Goal: Task Accomplishment & Management: Manage account settings

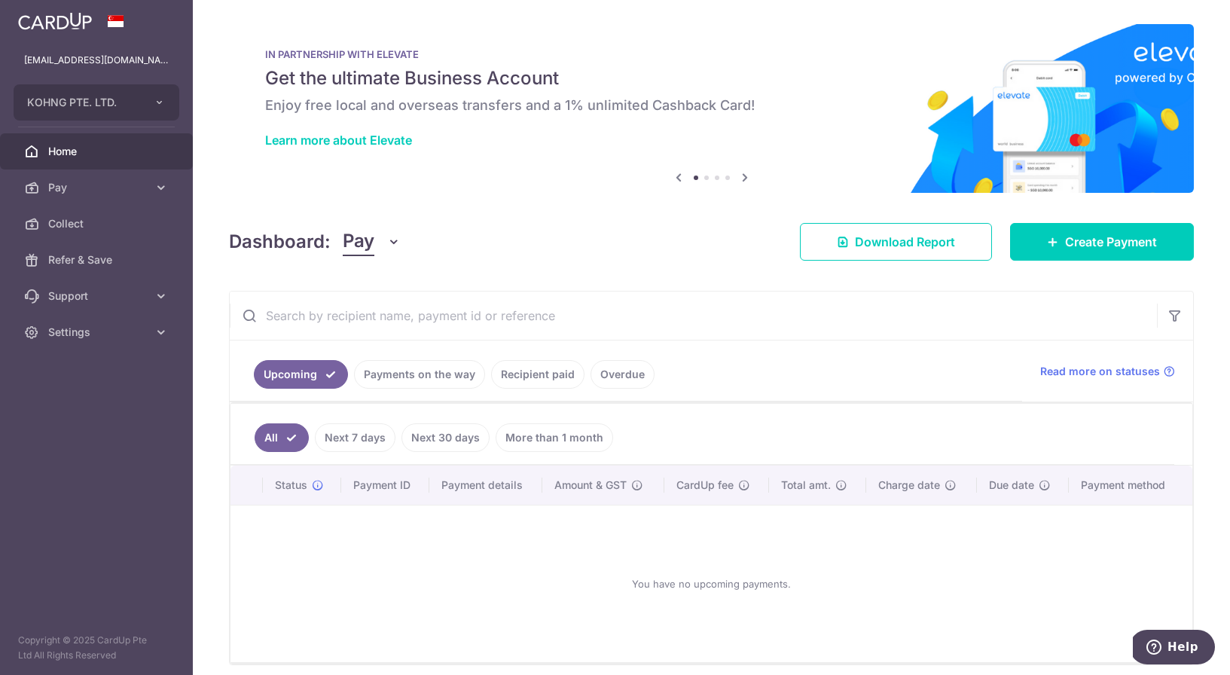
click at [415, 383] on link "Payments on the way" at bounding box center [419, 374] width 131 height 29
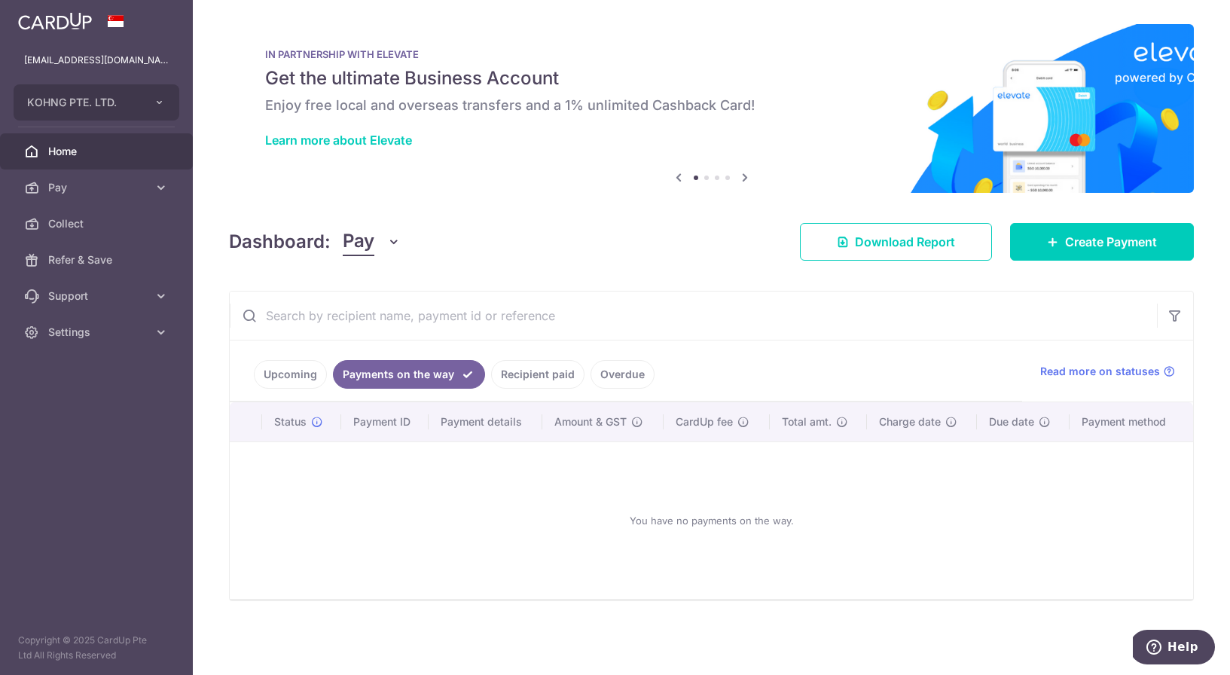
click at [526, 373] on link "Recipient paid" at bounding box center [537, 374] width 93 height 29
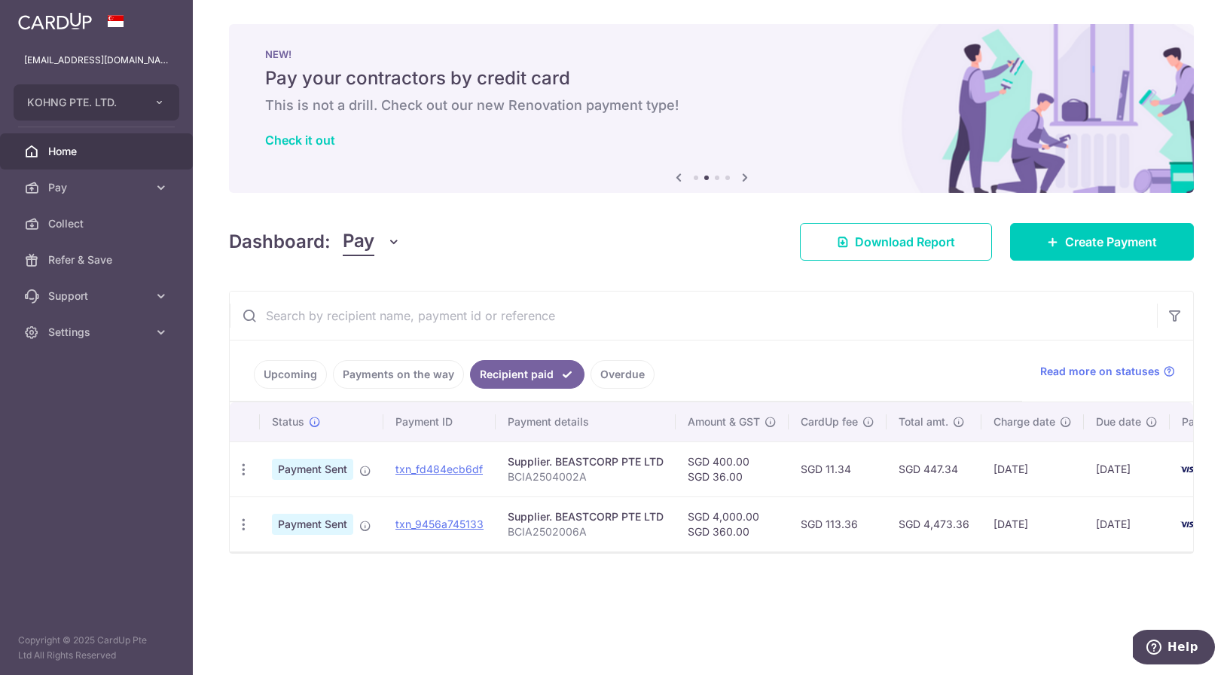
click at [286, 376] on link "Upcoming" at bounding box center [290, 374] width 73 height 29
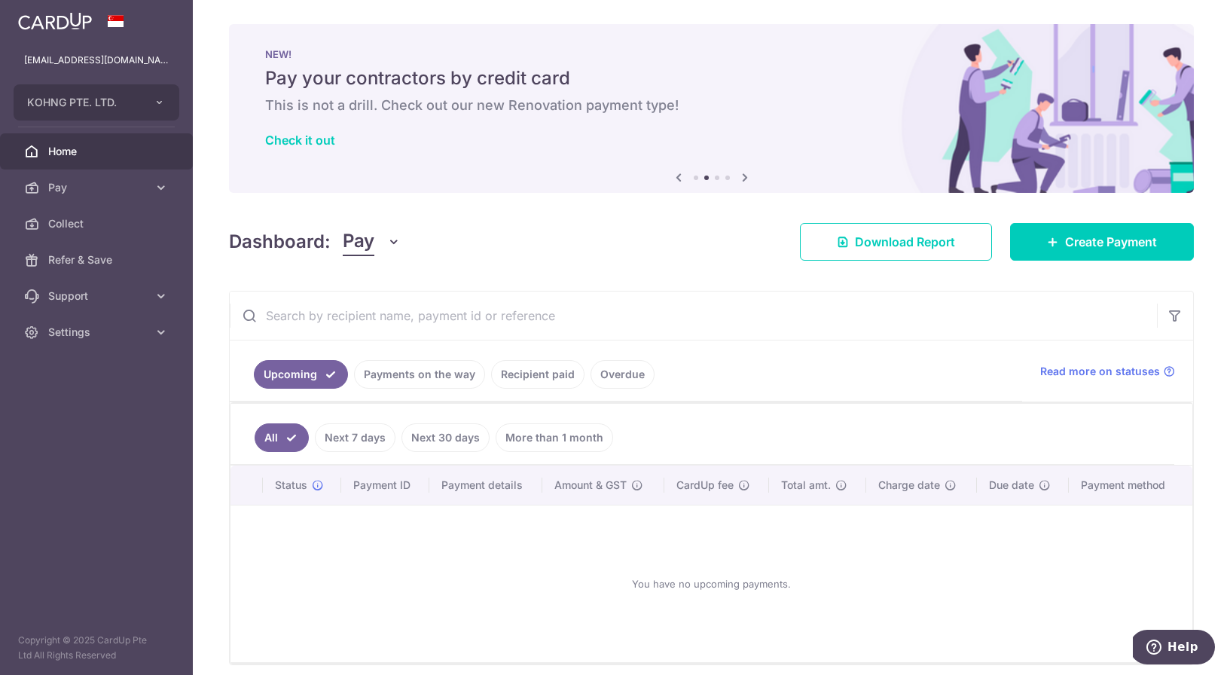
click at [398, 384] on link "Payments on the way" at bounding box center [419, 374] width 131 height 29
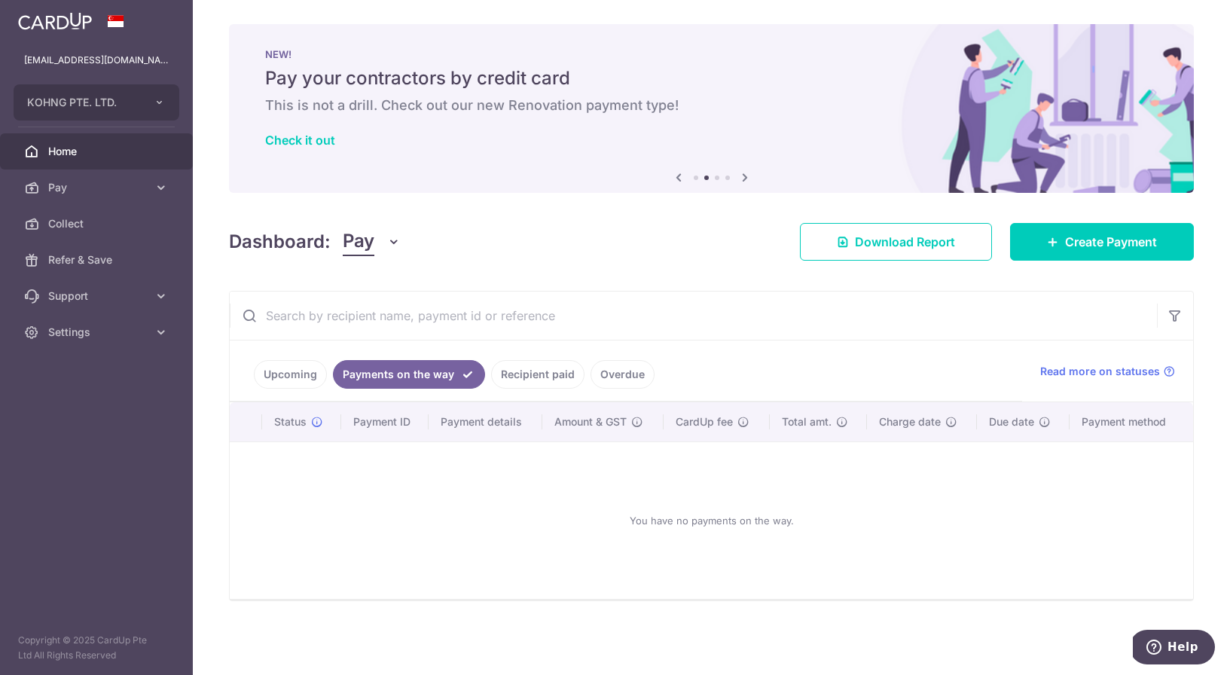
click at [629, 372] on link "Overdue" at bounding box center [622, 374] width 64 height 29
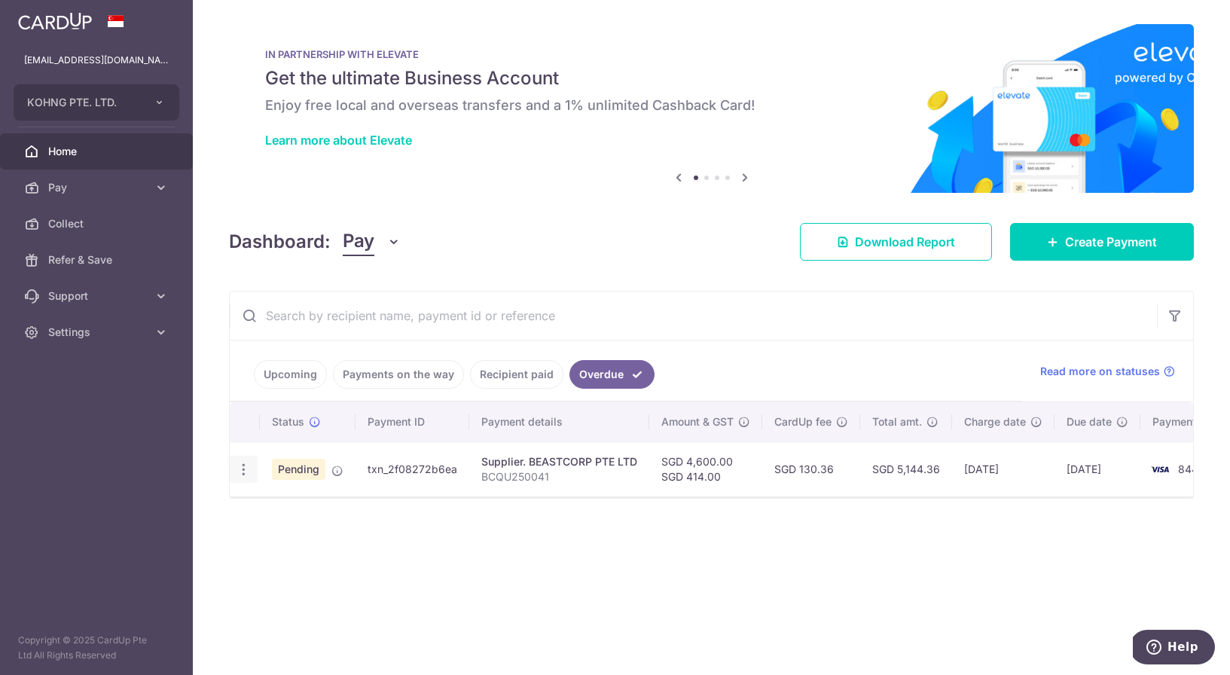
click at [252, 474] on div "Update payment Cancel payment Upload doc" at bounding box center [244, 470] width 28 height 28
click at [242, 471] on icon "button" at bounding box center [244, 470] width 16 height 16
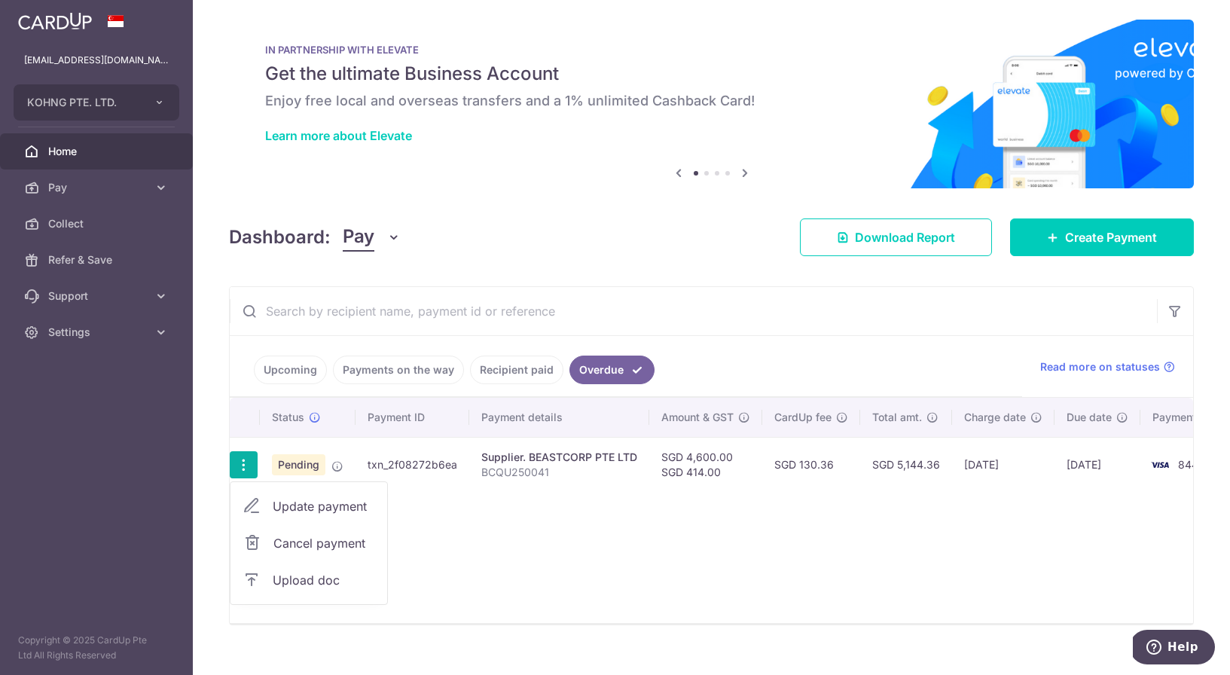
click at [466, 502] on div "Status Payment ID Payment details Amount & GST CardUp fee Total amt. Charge dat…" at bounding box center [711, 510] width 963 height 225
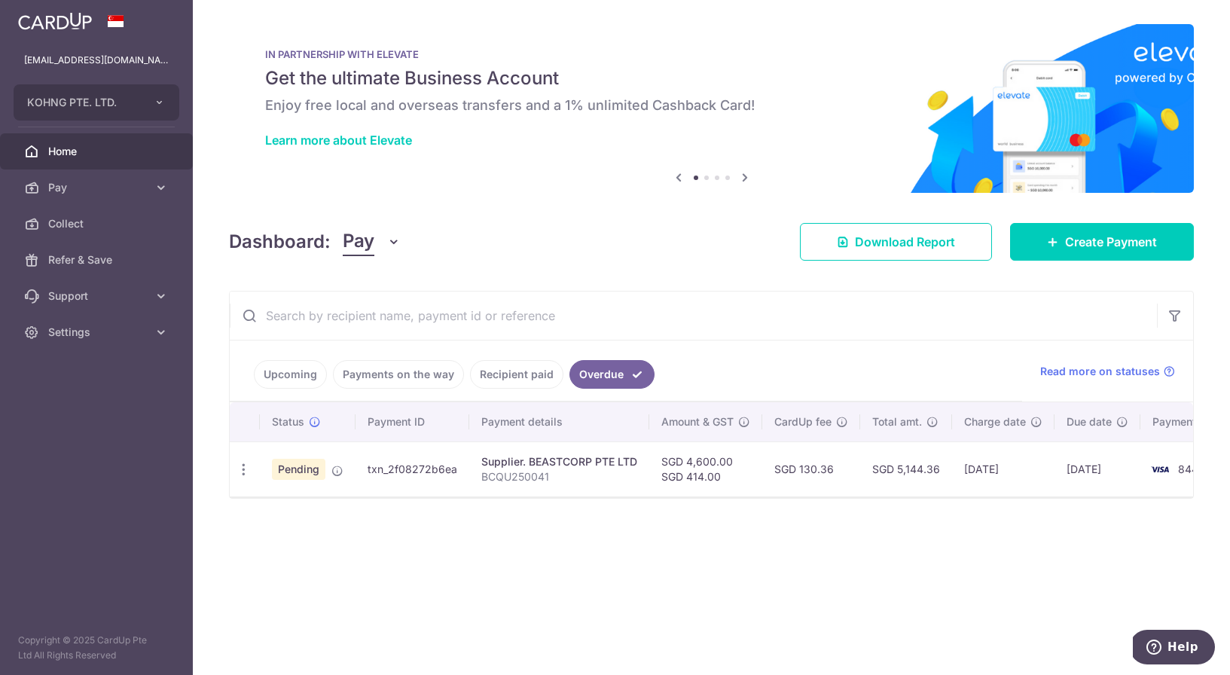
scroll to position [0, 0]
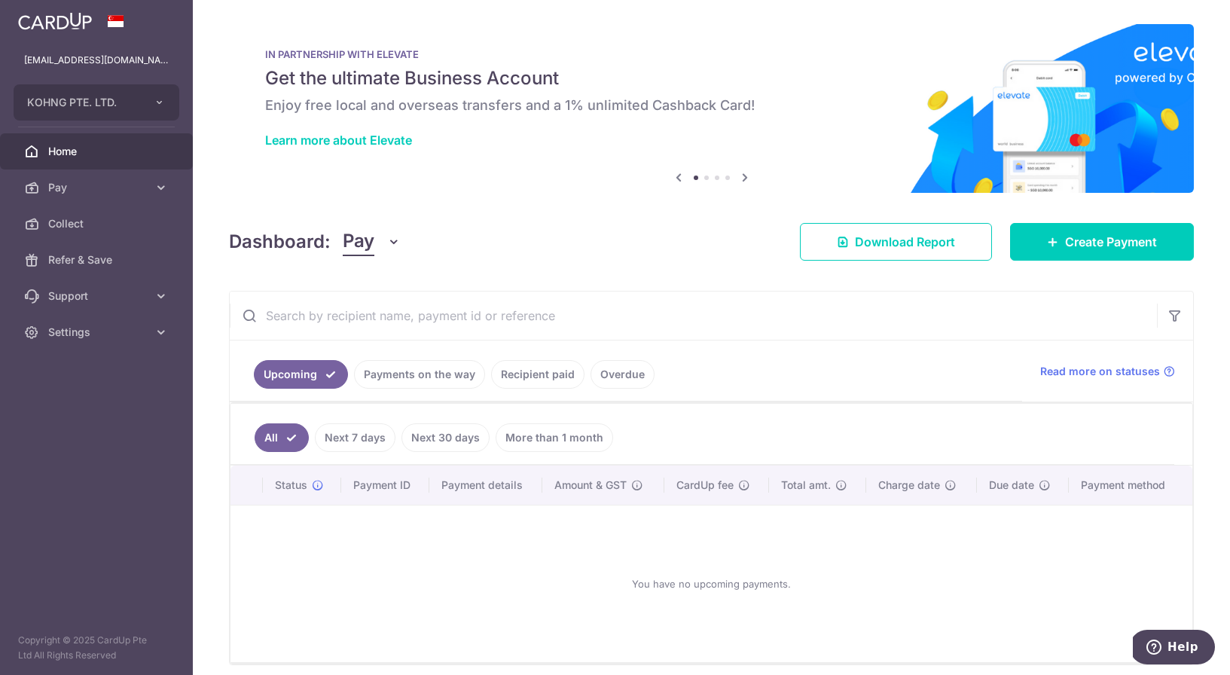
click at [596, 385] on link "Overdue" at bounding box center [622, 374] width 64 height 29
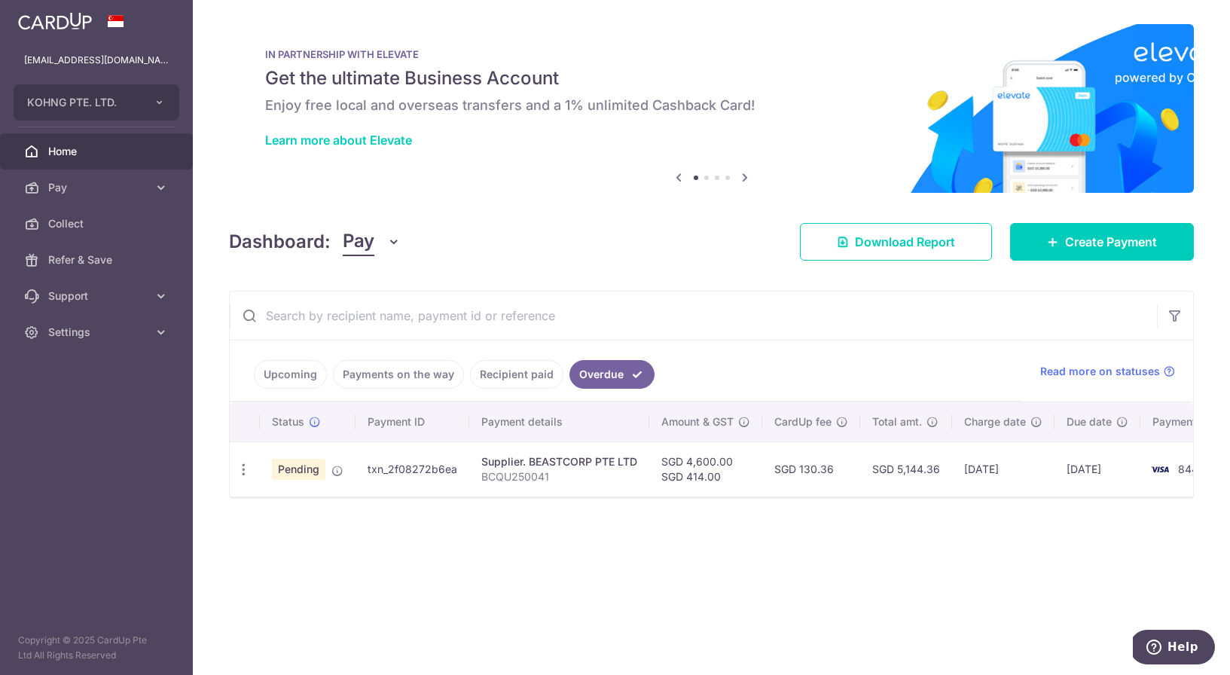
click at [1056, 466] on td "[DATE]" at bounding box center [1097, 468] width 86 height 55
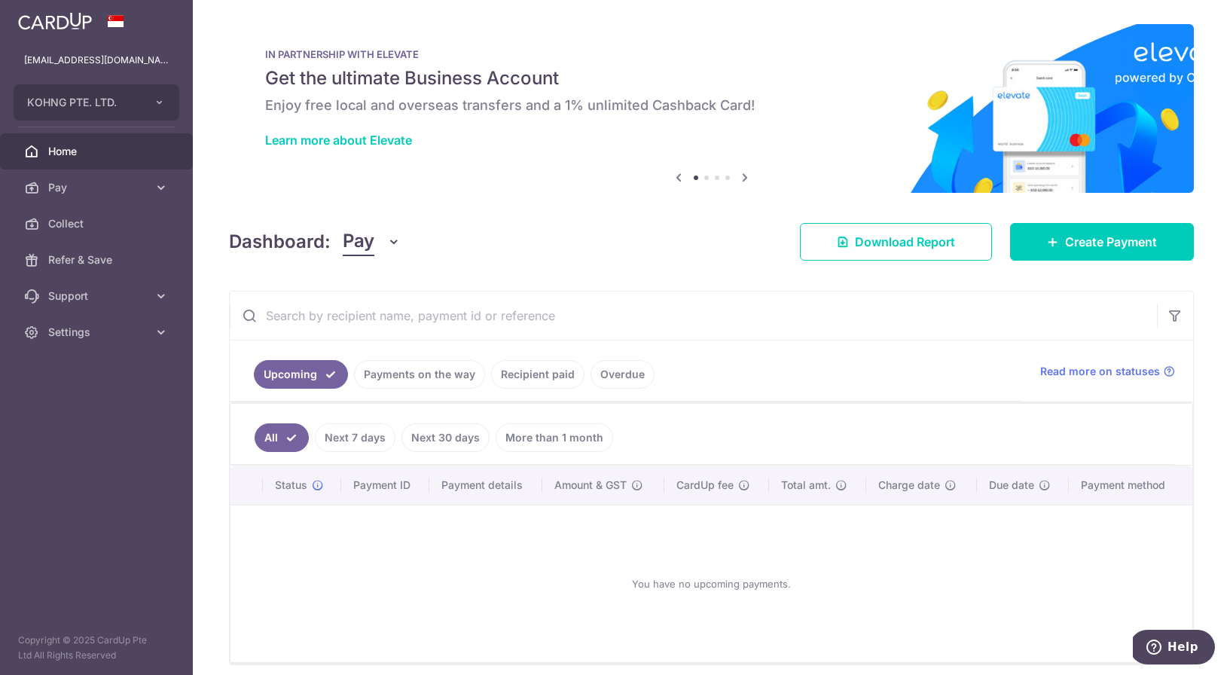
click at [620, 375] on link "Overdue" at bounding box center [622, 374] width 64 height 29
click at [598, 368] on link "Overdue" at bounding box center [622, 374] width 64 height 29
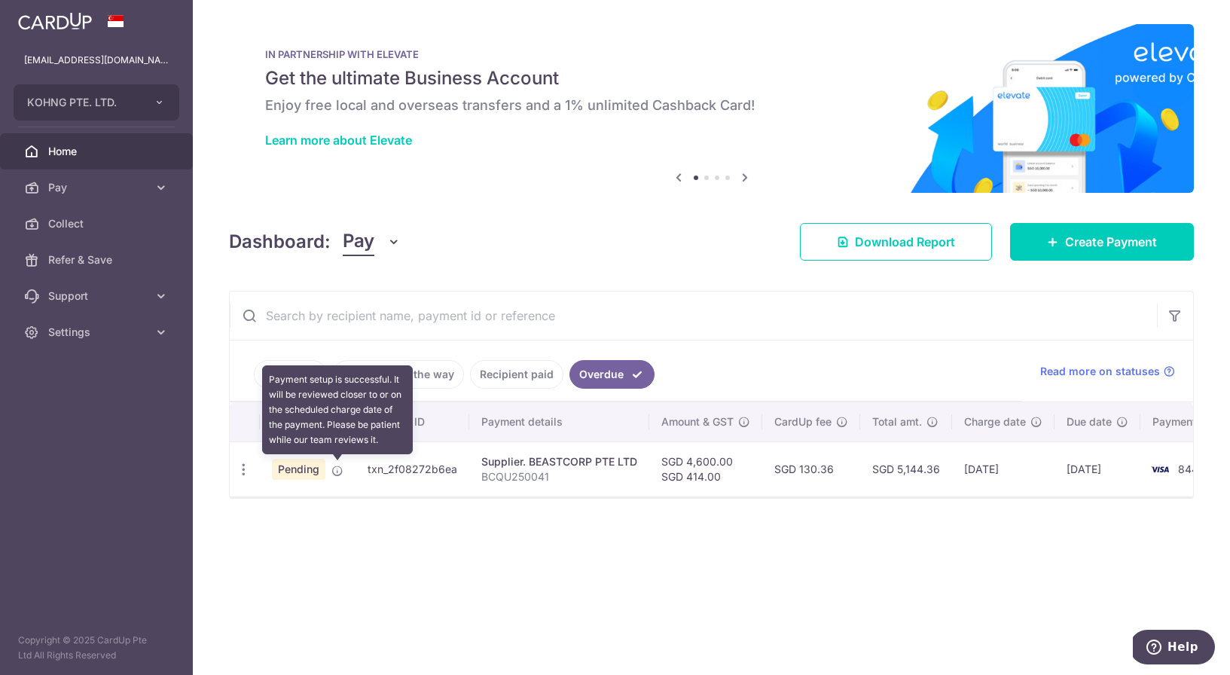
click at [334, 465] on icon at bounding box center [337, 471] width 12 height 12
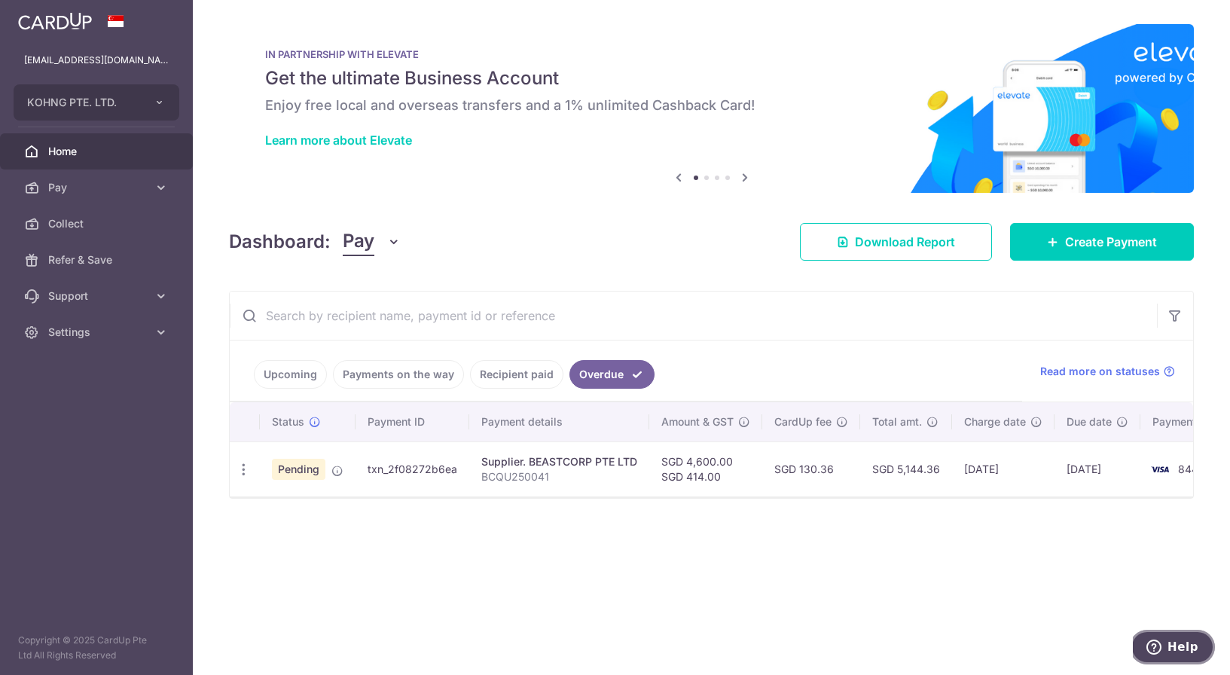
click at [1161, 646] on icon "Help" at bounding box center [1153, 646] width 15 height 15
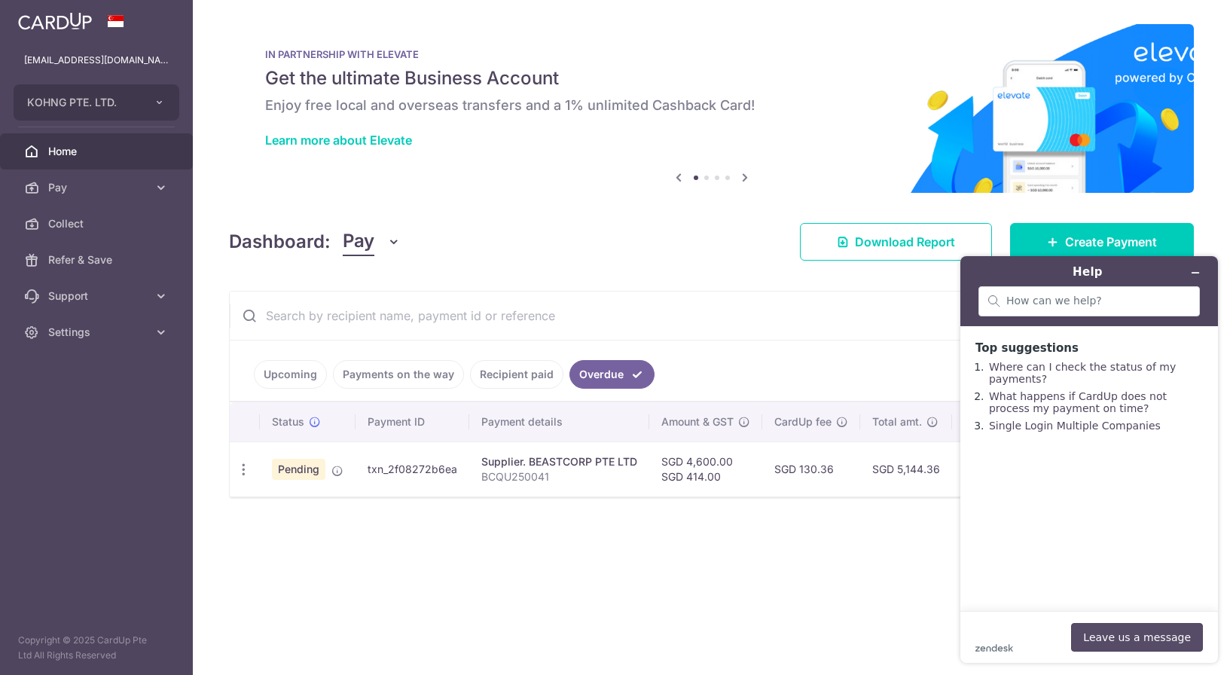
click at [1107, 639] on button "Leave us a message" at bounding box center [1137, 637] width 132 height 29
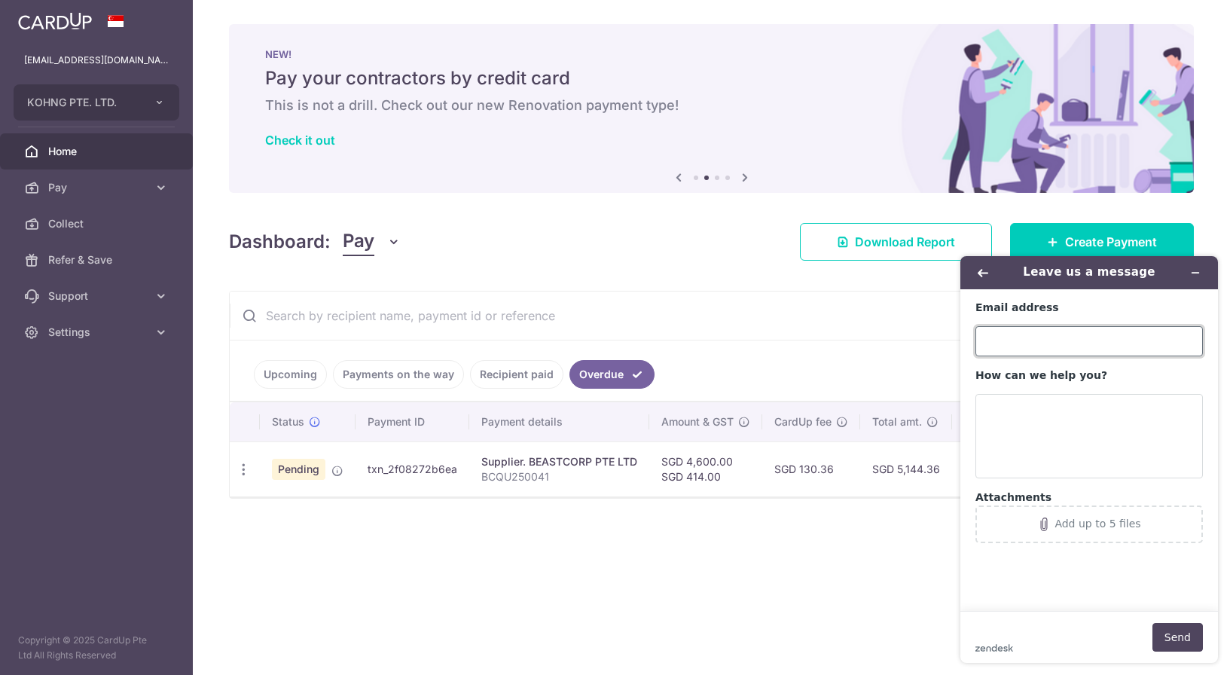
click at [996, 329] on input "Email address" at bounding box center [1088, 341] width 227 height 30
type input "[EMAIL_ADDRESS][DOMAIN_NAME]"
type textarea "I"
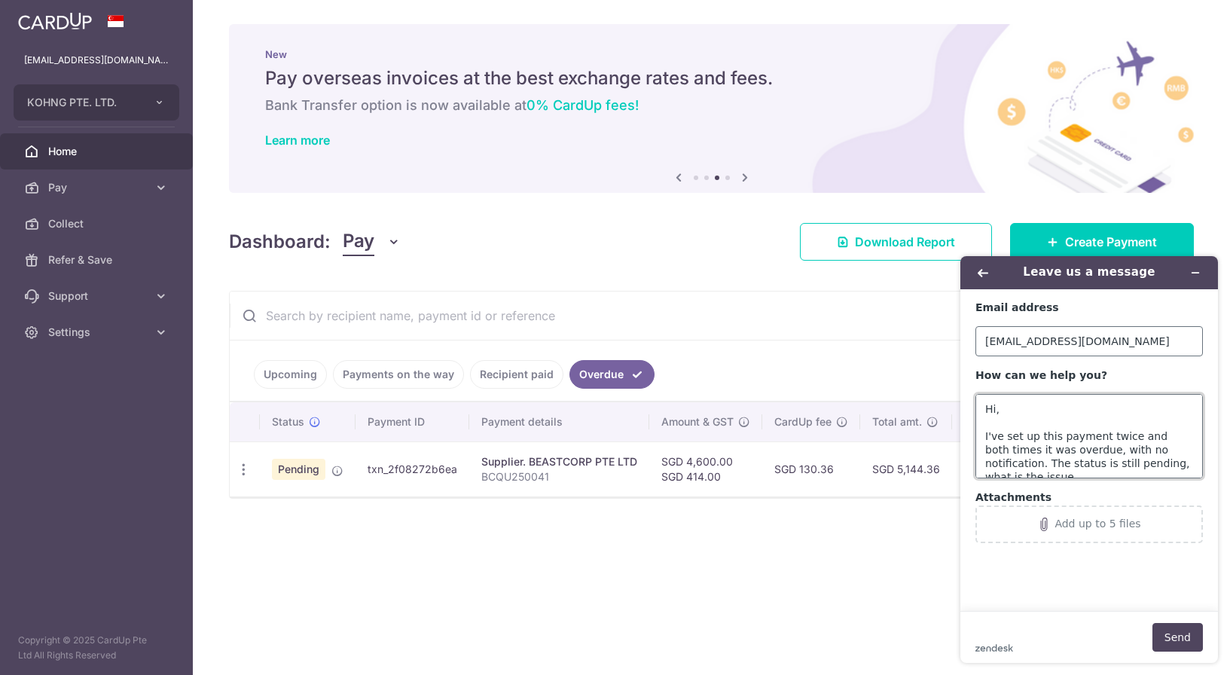
scroll to position [5, 0]
type textarea "Hi, I've set up this payment twice and both times it was overdue, with no notif…"
click at [1167, 624] on button "Send" at bounding box center [1177, 637] width 50 height 29
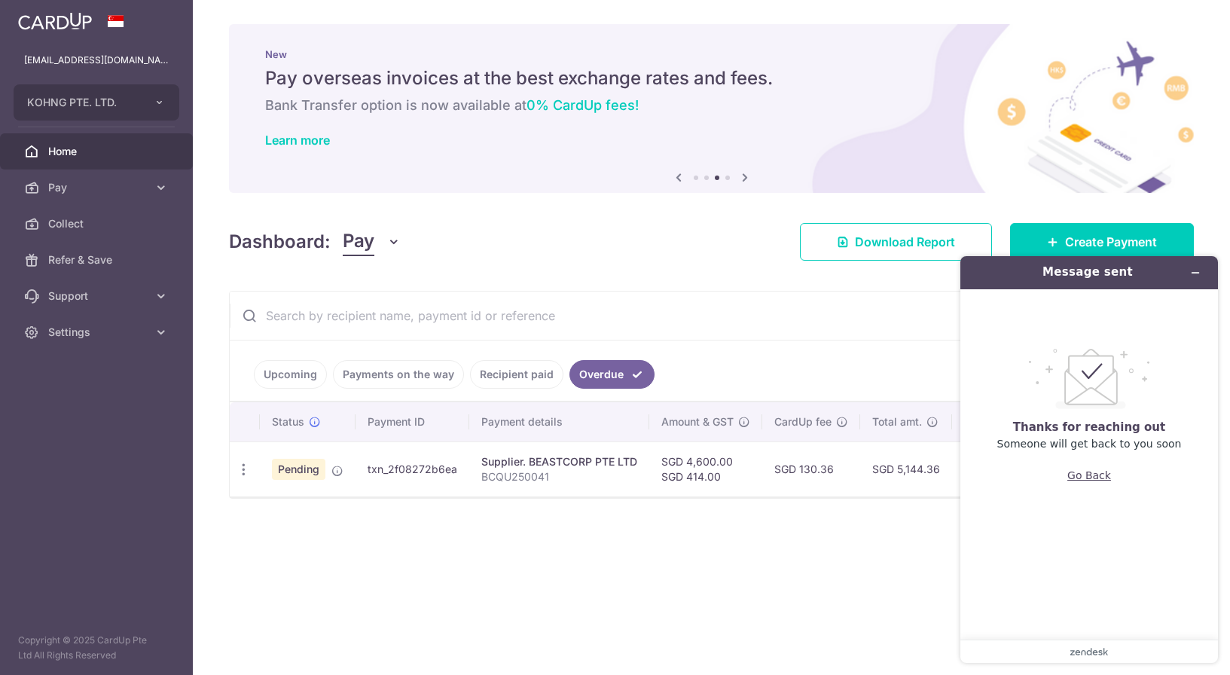
click at [1095, 477] on button "Go Back" at bounding box center [1089, 475] width 44 height 29
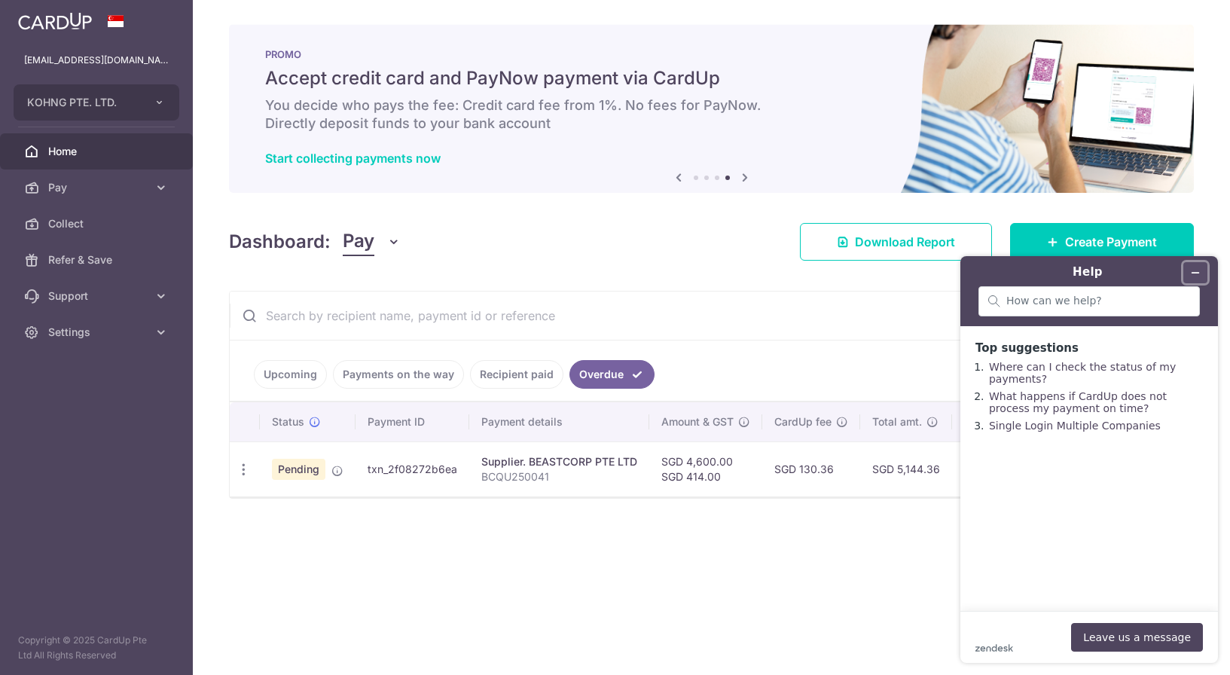
click at [1191, 270] on icon "Minimize widget" at bounding box center [1195, 272] width 11 height 11
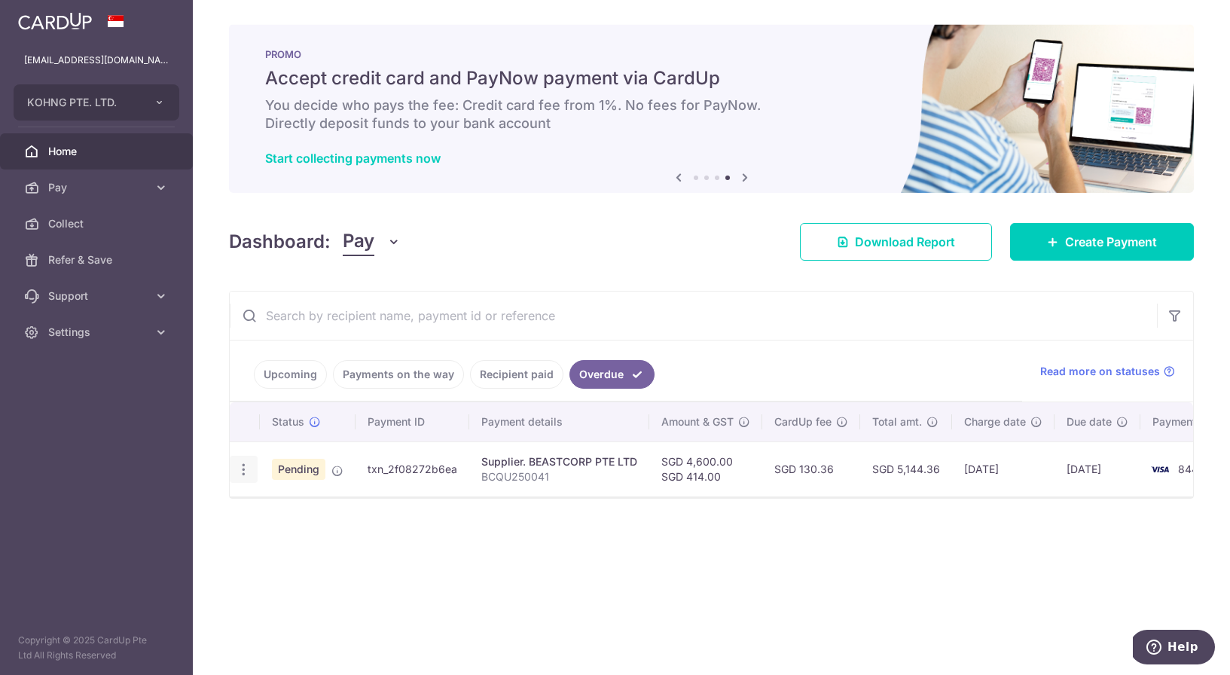
click at [251, 470] on div "Update payment Cancel payment Upload doc" at bounding box center [244, 470] width 28 height 28
click at [240, 468] on icon "button" at bounding box center [244, 470] width 16 height 16
click at [264, 502] on link "Update payment" at bounding box center [308, 511] width 157 height 36
radio input "true"
type input "4,600.00"
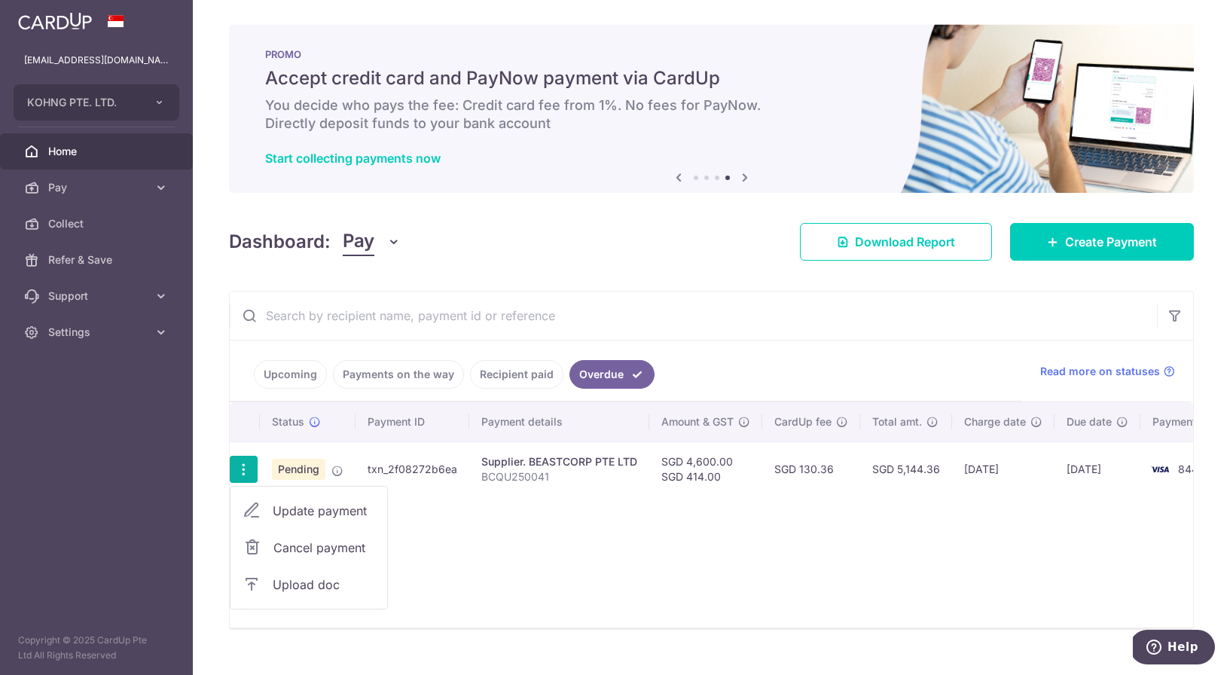
type input "414.00"
type input "[DATE]"
type input "BCQU250041"
type input "Beastcorp"
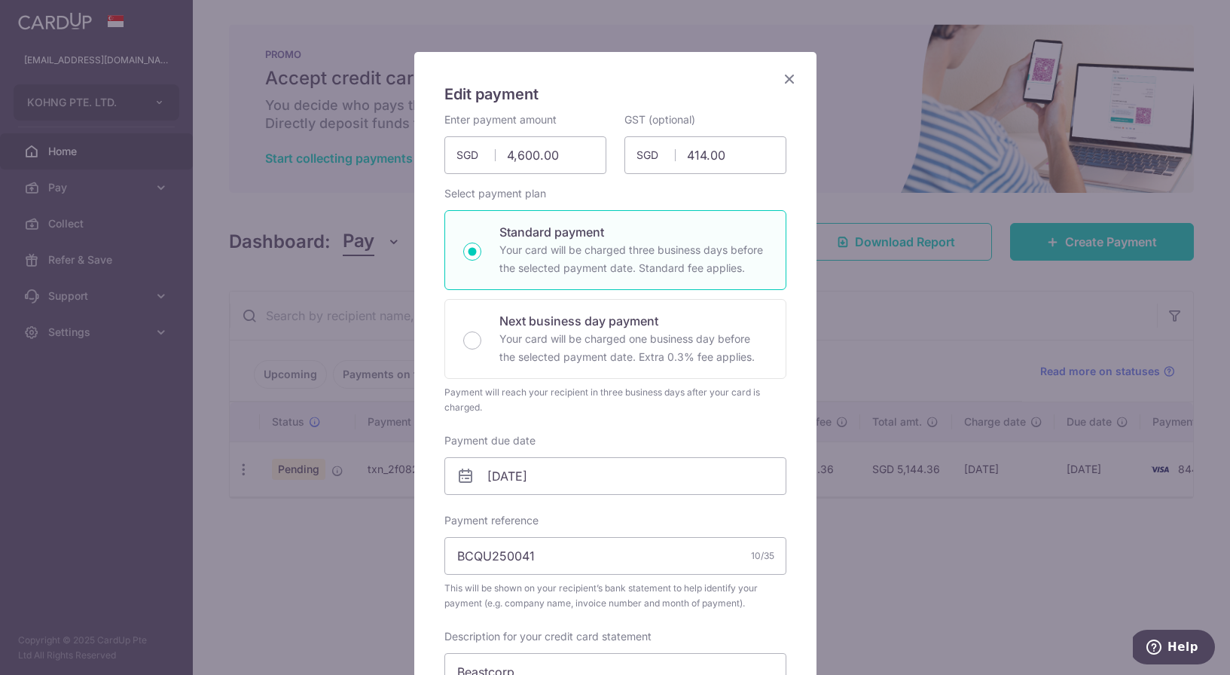
scroll to position [78, 0]
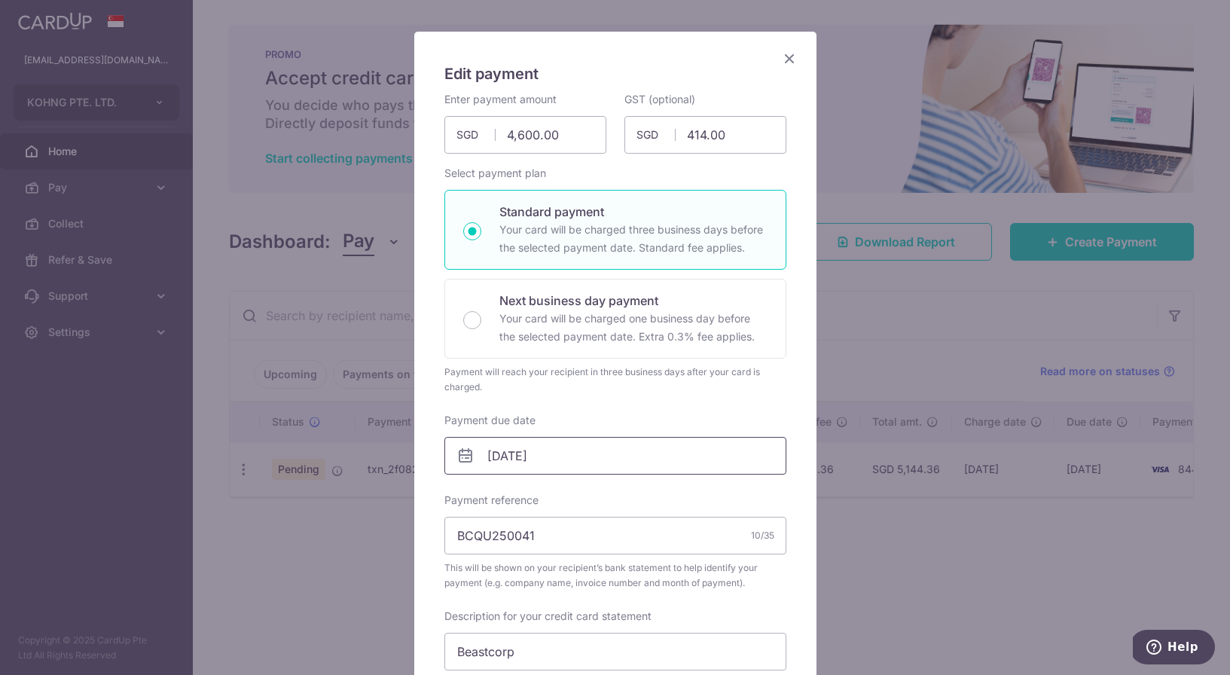
click at [518, 457] on input "[DATE]" at bounding box center [615, 456] width 342 height 38
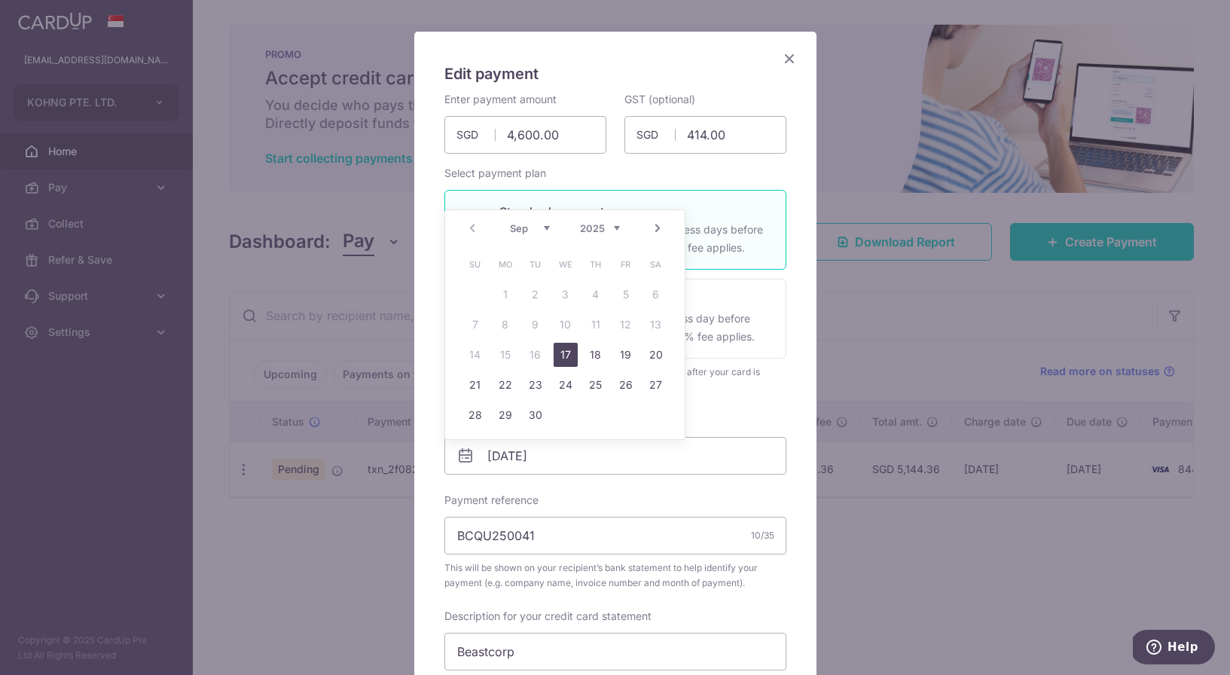
click at [575, 352] on link "17" at bounding box center [566, 355] width 24 height 24
type input "17/09/2025"
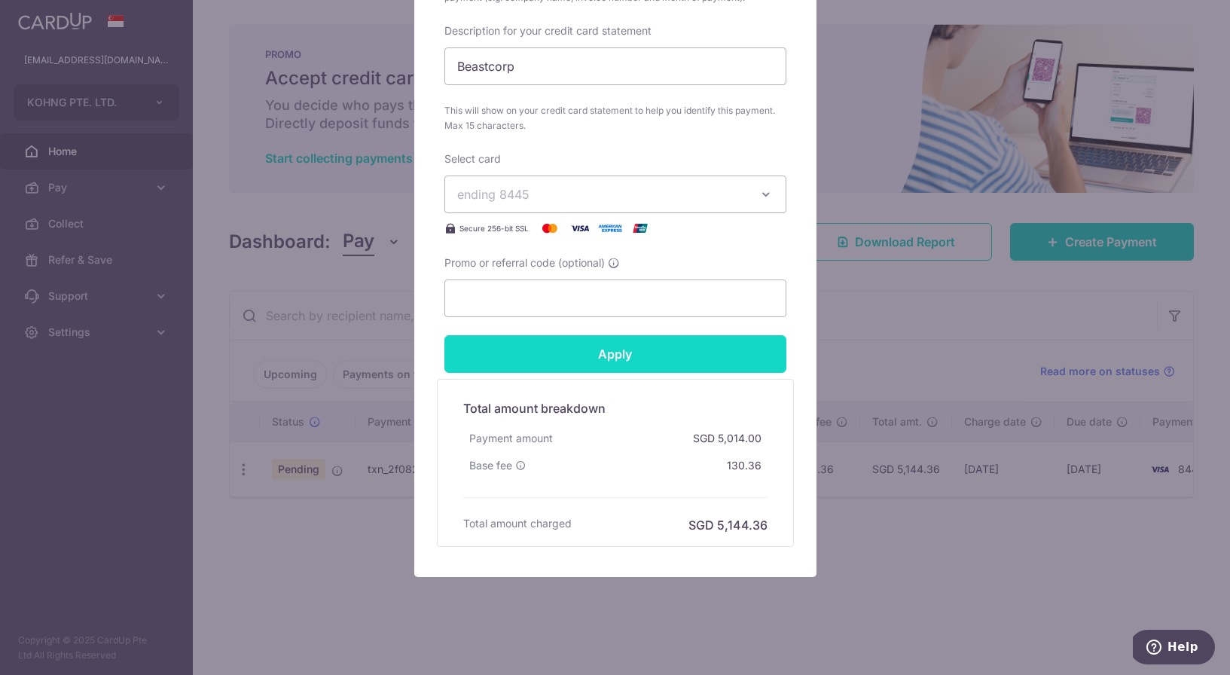
scroll to position [695, 0]
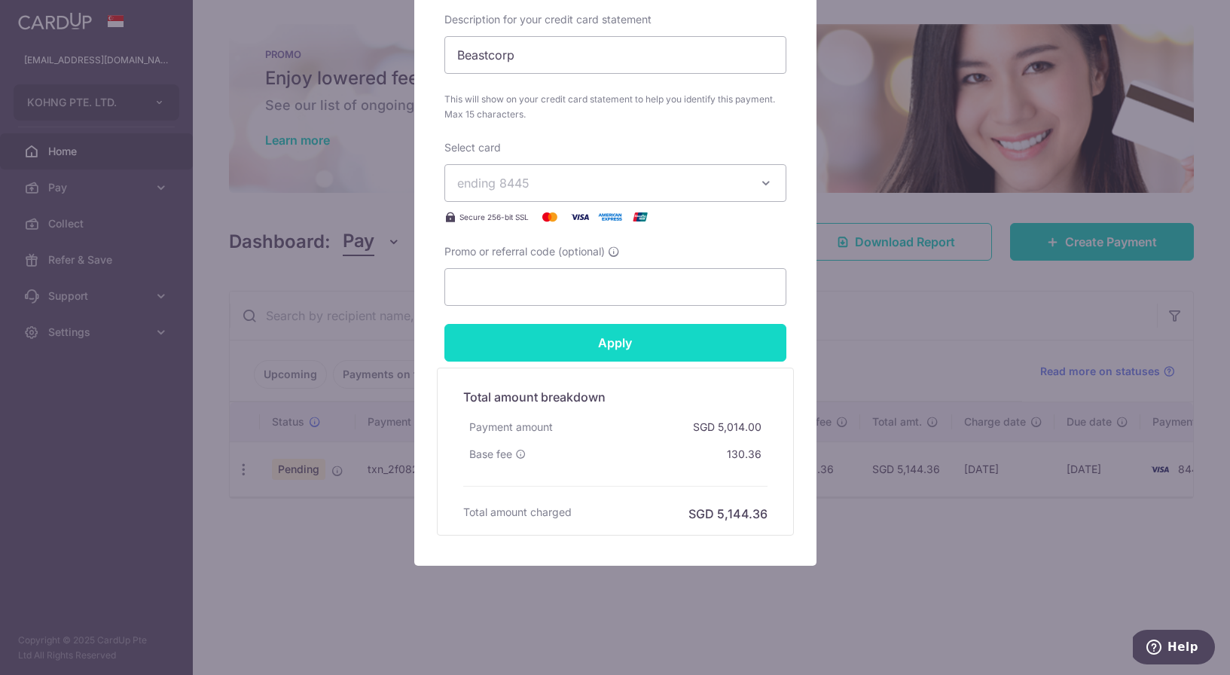
click at [578, 354] on input "Apply" at bounding box center [615, 343] width 342 height 38
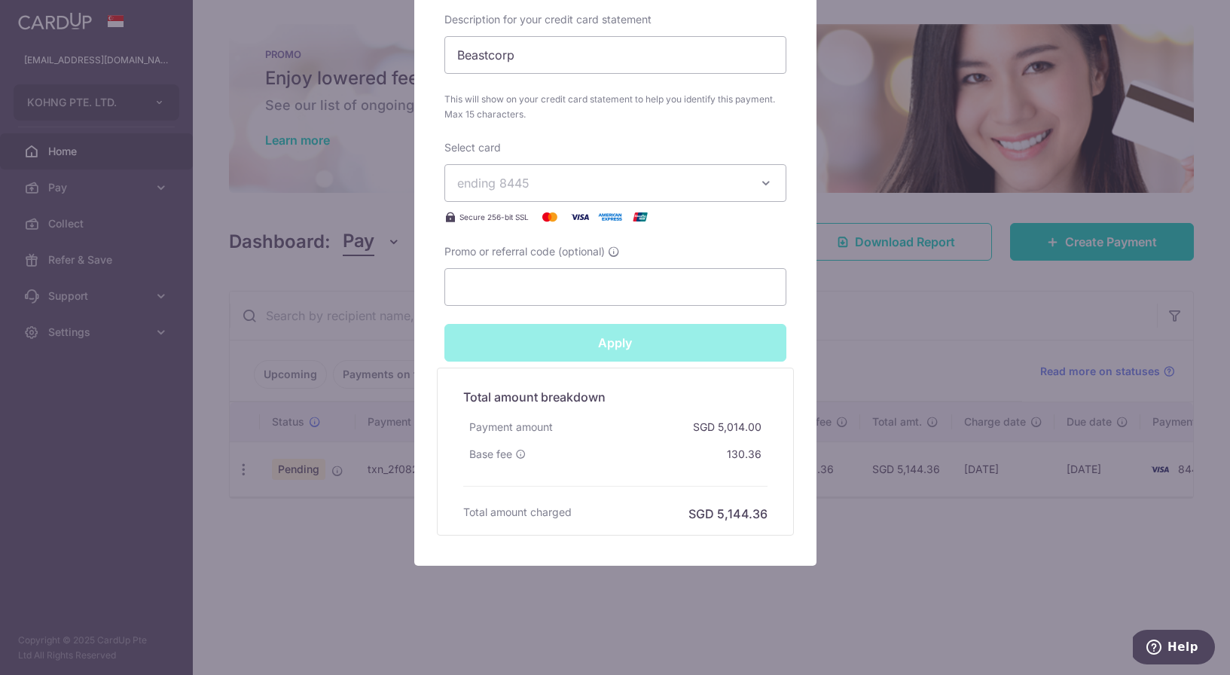
type input "Successfully Applied"
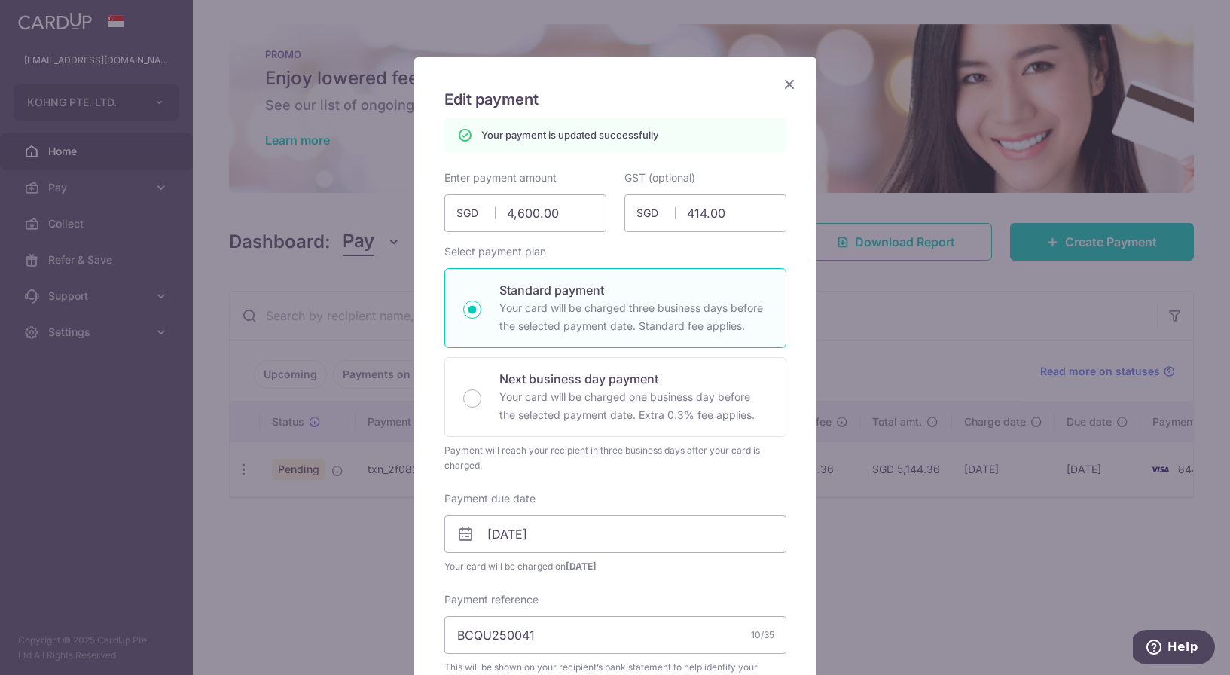
scroll to position [0, 0]
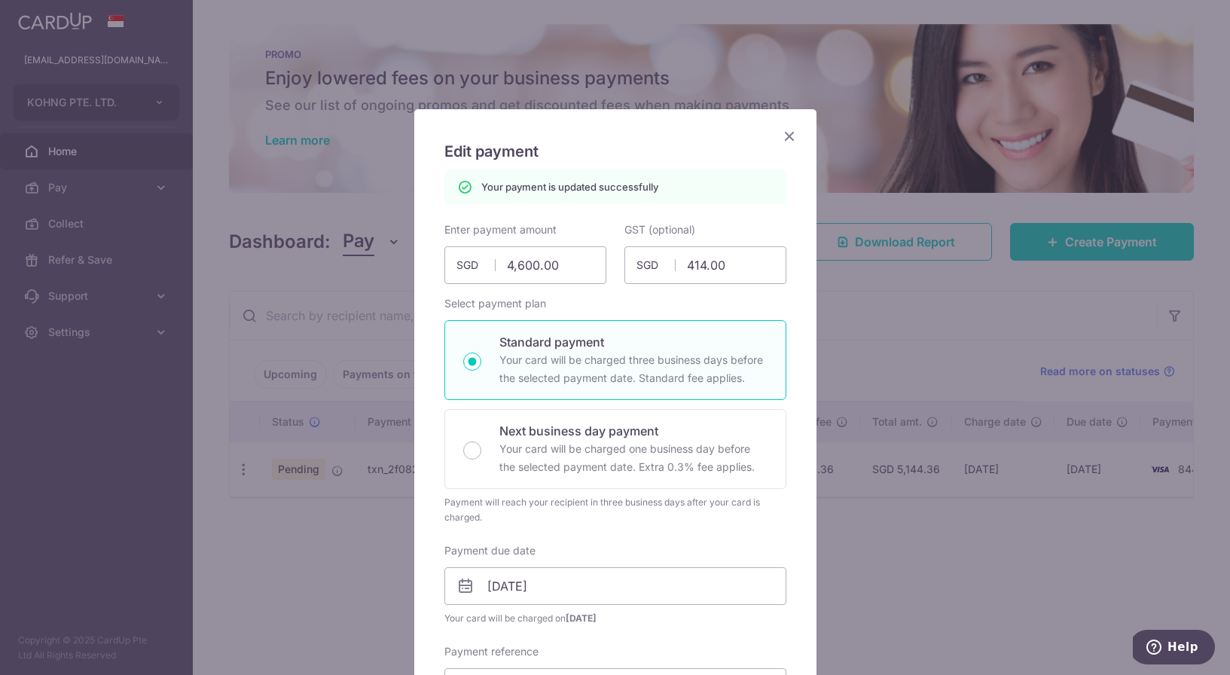
click at [786, 132] on icon "Close" at bounding box center [789, 136] width 18 height 19
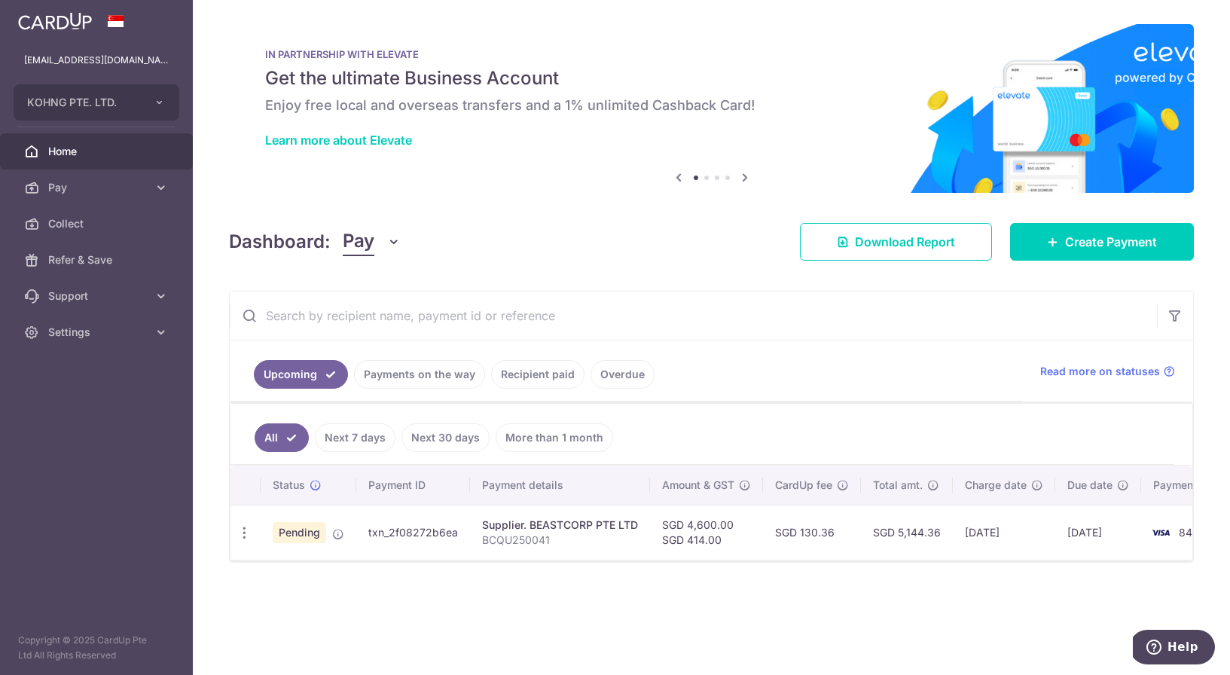
click at [616, 384] on link "Overdue" at bounding box center [622, 374] width 64 height 29
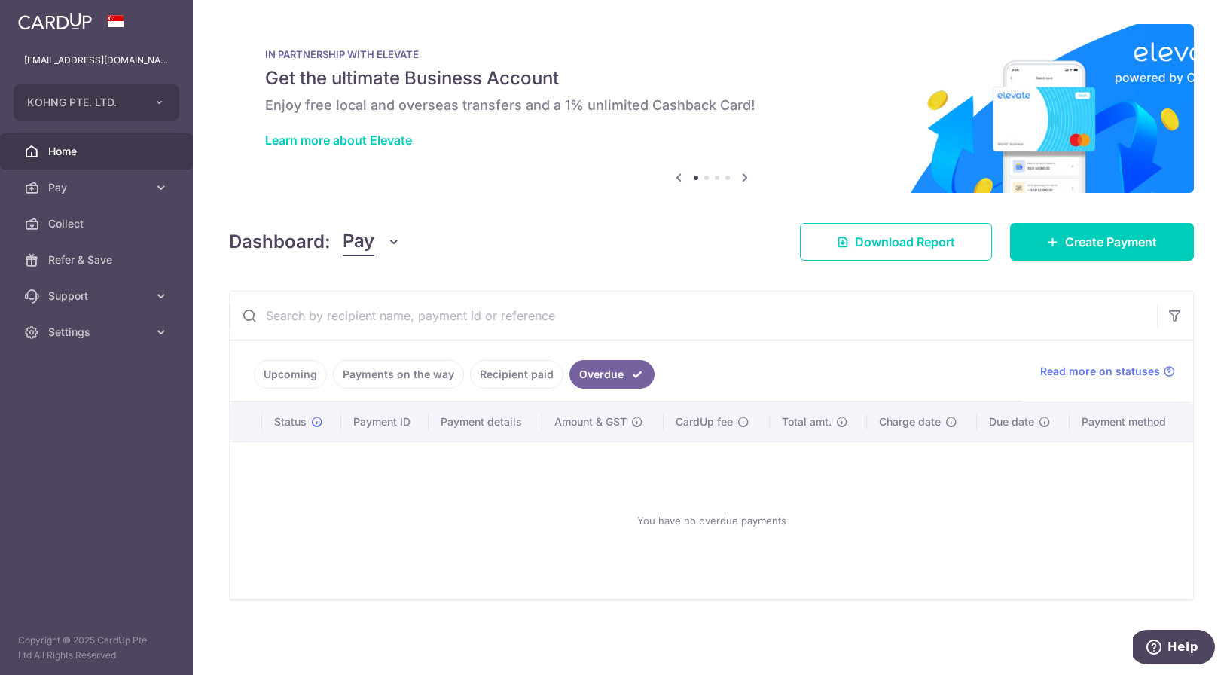
click at [526, 383] on link "Recipient paid" at bounding box center [516, 374] width 93 height 29
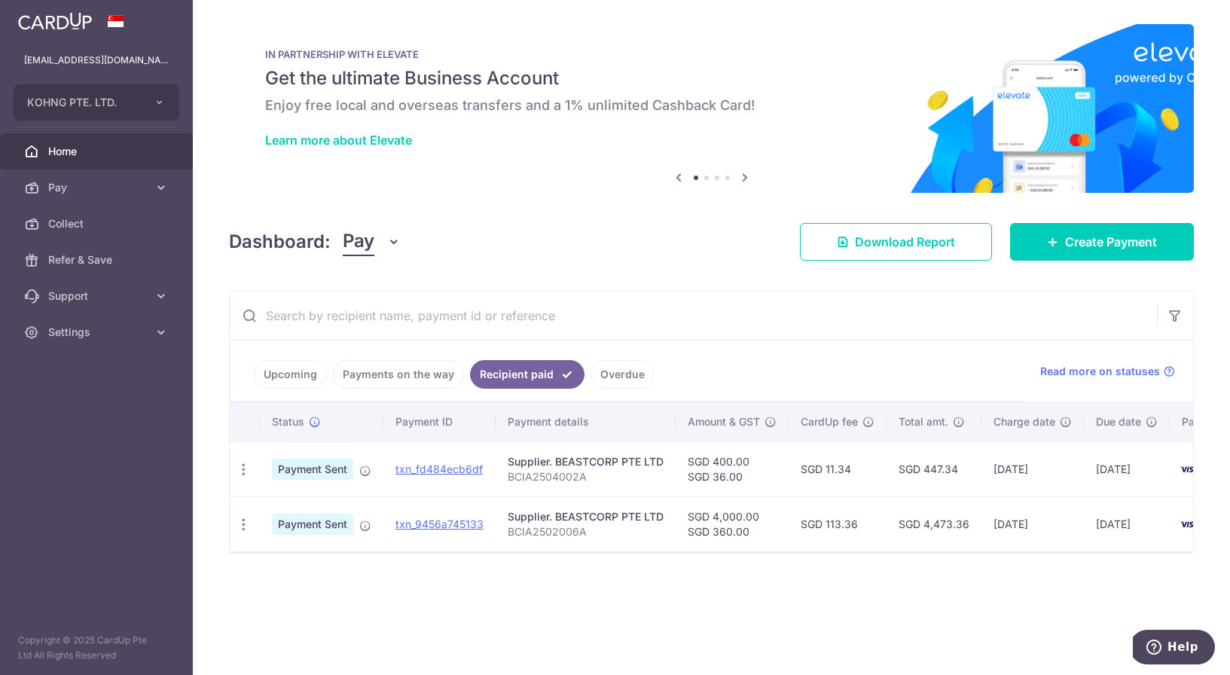
click at [434, 380] on link "Payments on the way" at bounding box center [398, 374] width 131 height 29
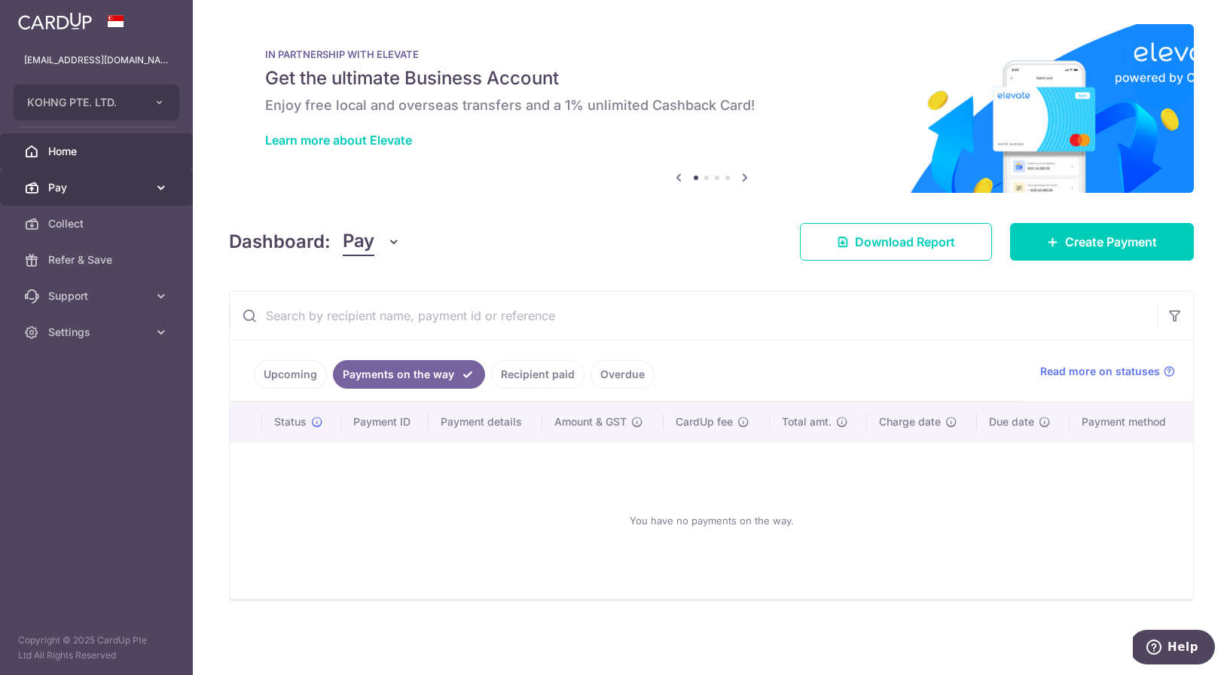
click at [152, 186] on link "Pay" at bounding box center [96, 187] width 193 height 36
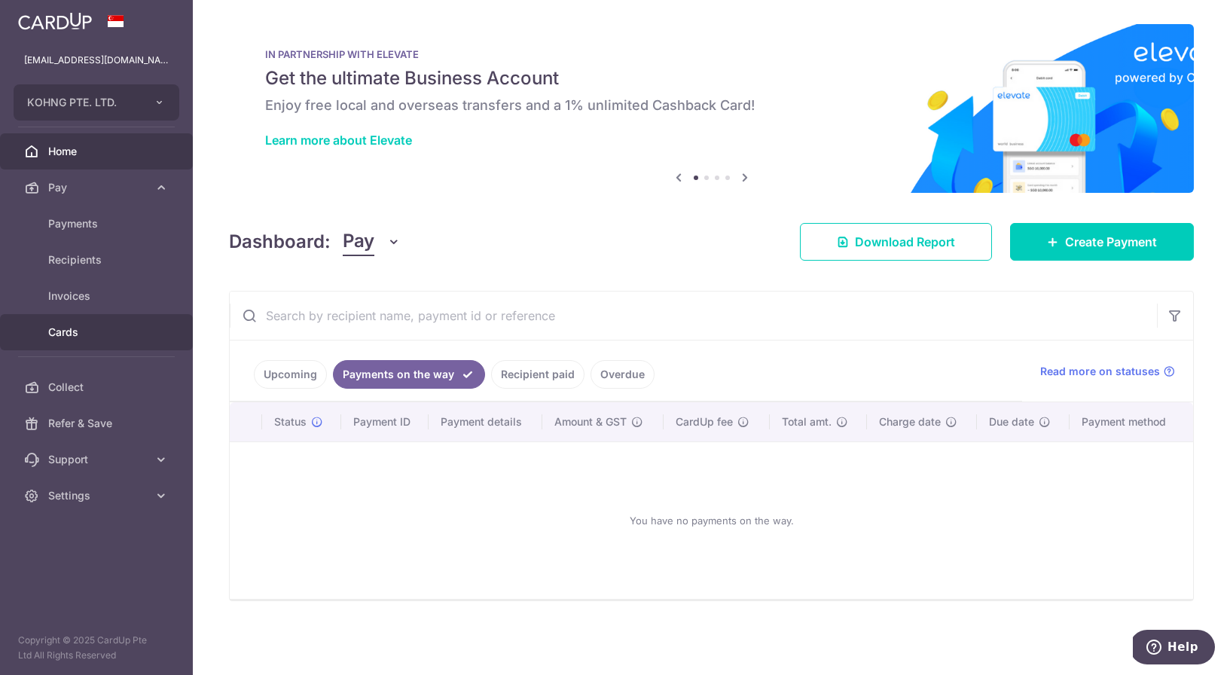
click at [73, 323] on link "Cards" at bounding box center [96, 332] width 193 height 36
